Goal: Information Seeking & Learning: Check status

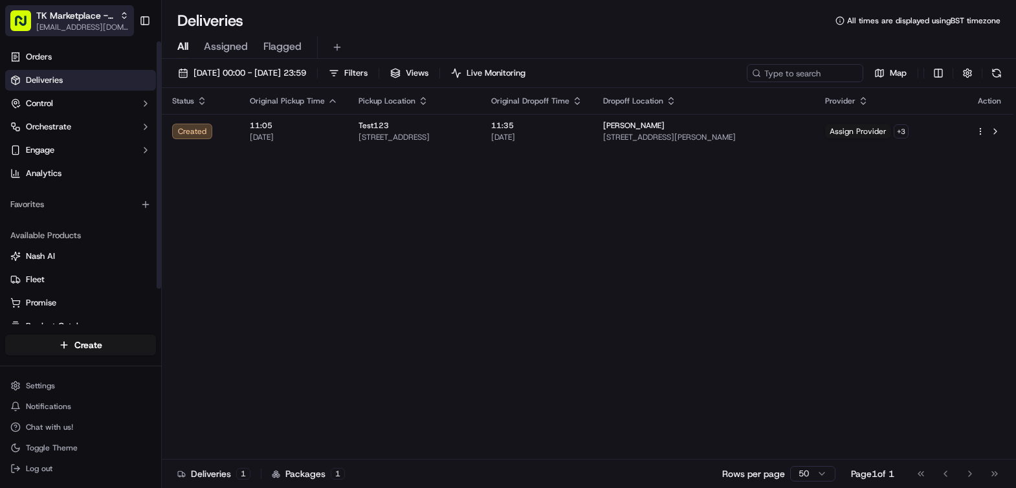
click at [78, 25] on span "[EMAIL_ADDRESS][DOMAIN_NAME]" at bounding box center [82, 27] width 93 height 10
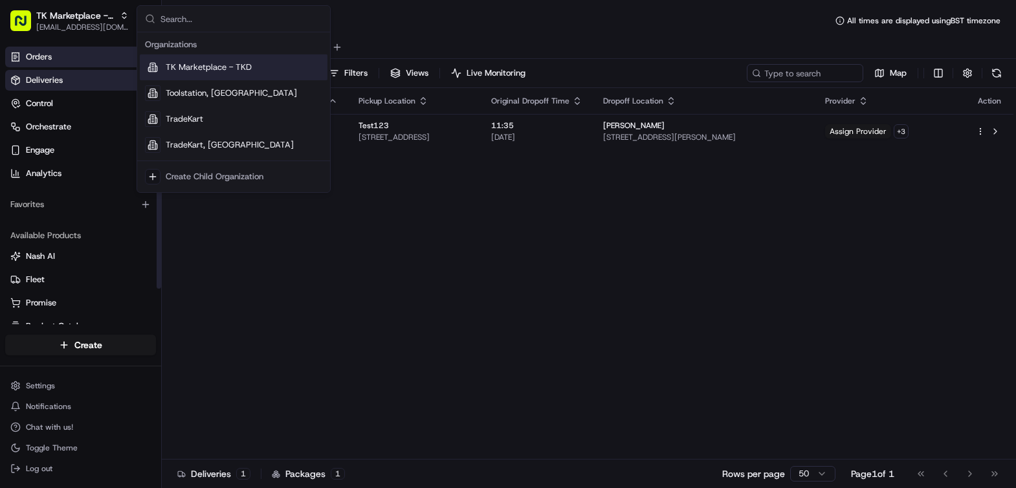
click at [47, 49] on link "Orders" at bounding box center [80, 57] width 151 height 21
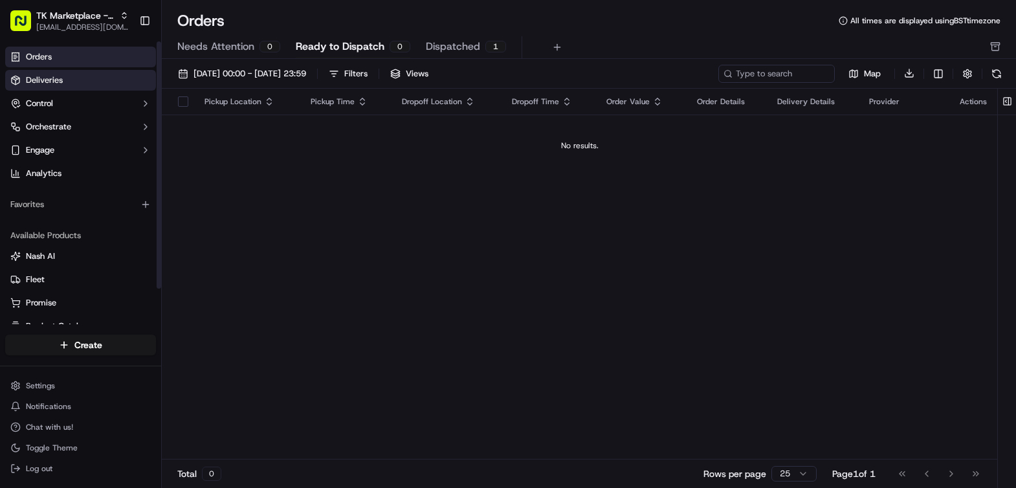
click at [49, 83] on span "Deliveries" at bounding box center [44, 80] width 37 height 12
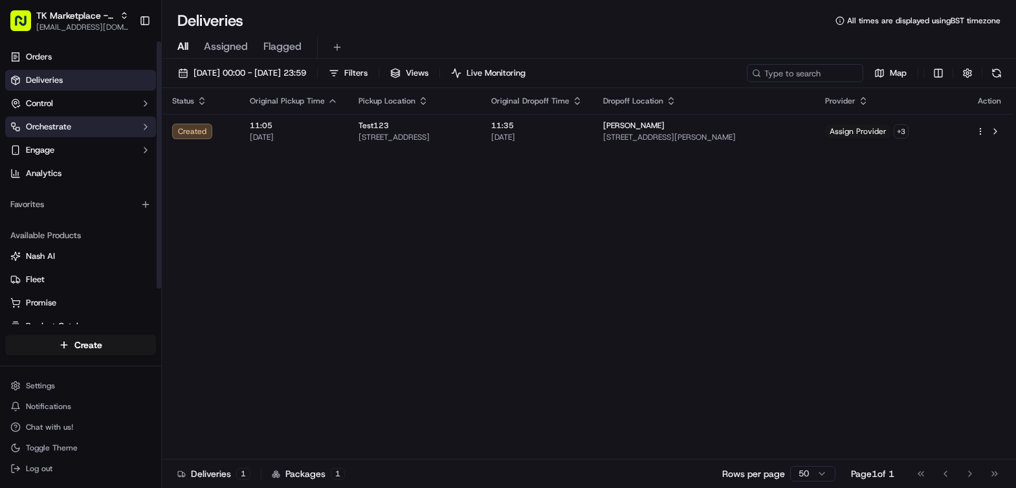
click at [51, 119] on button "Orchestrate" at bounding box center [80, 126] width 151 height 21
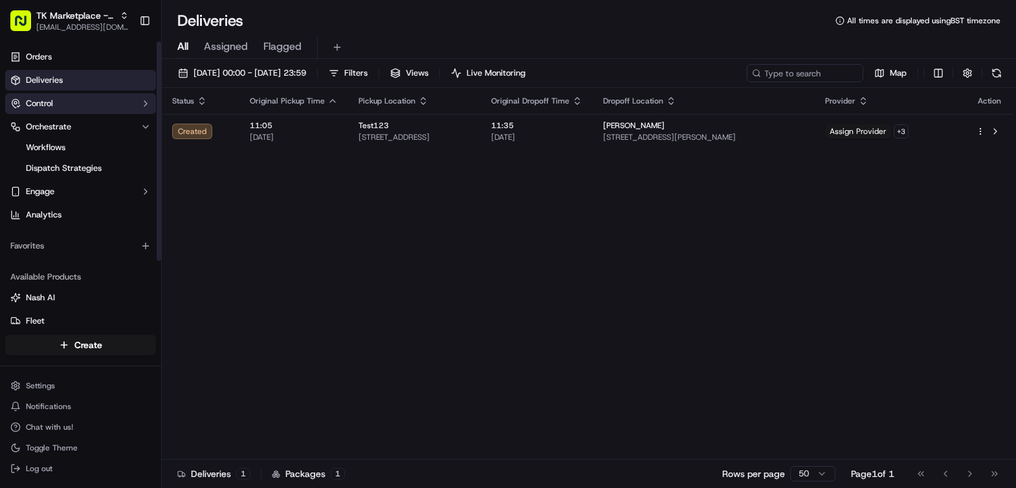
click at [54, 108] on button "Control" at bounding box center [80, 103] width 151 height 21
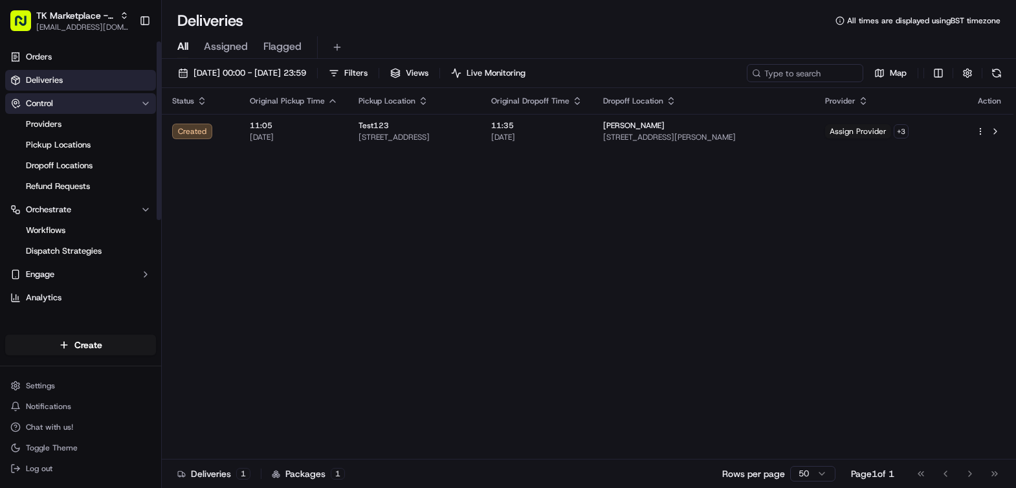
click at [52, 98] on span "Control" at bounding box center [39, 104] width 27 height 12
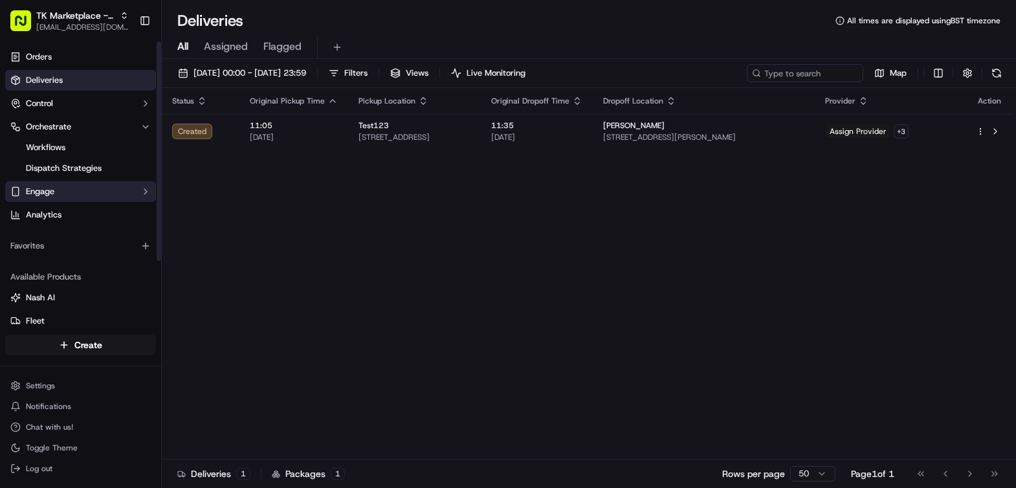
click at [76, 186] on button "Engage" at bounding box center [80, 191] width 151 height 21
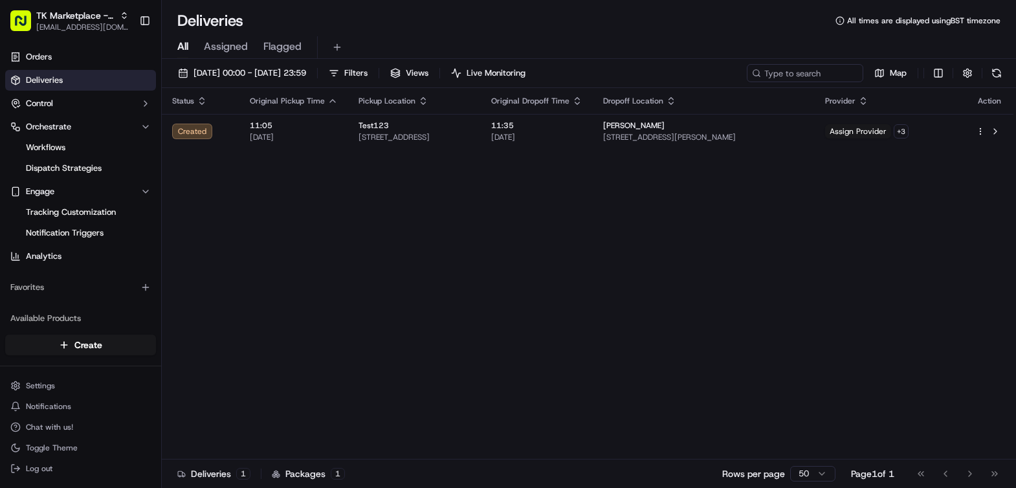
click at [818, 476] on html "TK Marketplace - TKD [EMAIL_ADDRESS][DOMAIN_NAME] Toggle Sidebar Orders Deliver…" at bounding box center [508, 244] width 1016 height 488
click at [496, 334] on div "Status Original Pickup Time Pickup Location Original Dropoff Time Dropoff Locat…" at bounding box center [588, 273] width 852 height 371
click at [32, 53] on span "Orders" at bounding box center [39, 57] width 26 height 12
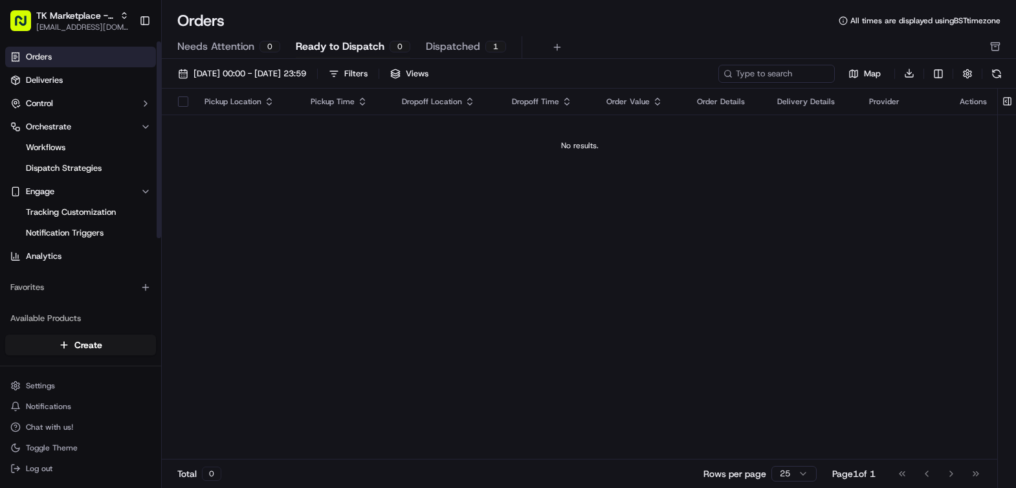
click at [611, 285] on div "Pickup Location Pickup Time Dropoff Location Dropoff Time Order Value Order Det…" at bounding box center [579, 274] width 835 height 371
click at [793, 474] on html "TK Marketplace - TKD [EMAIL_ADDRESS][DOMAIN_NAME] Toggle Sidebar Orders Deliver…" at bounding box center [508, 244] width 1016 height 488
click at [655, 330] on div "Pickup Location Pickup Time Dropoff Location Dropoff Time Order Value Order Det…" at bounding box center [579, 274] width 835 height 371
